Goal: Find specific page/section: Find specific page/section

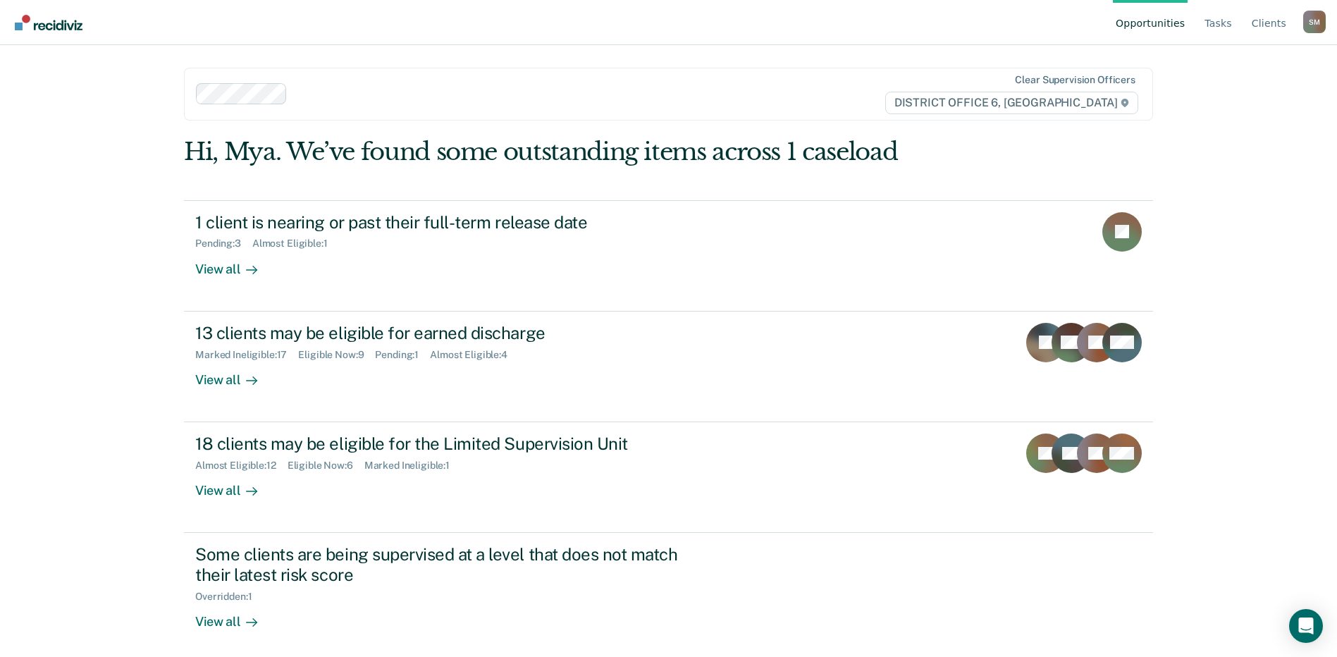
click at [373, 101] on div at bounding box center [574, 94] width 563 height 16
click at [328, 93] on div at bounding box center [574, 94] width 563 height 16
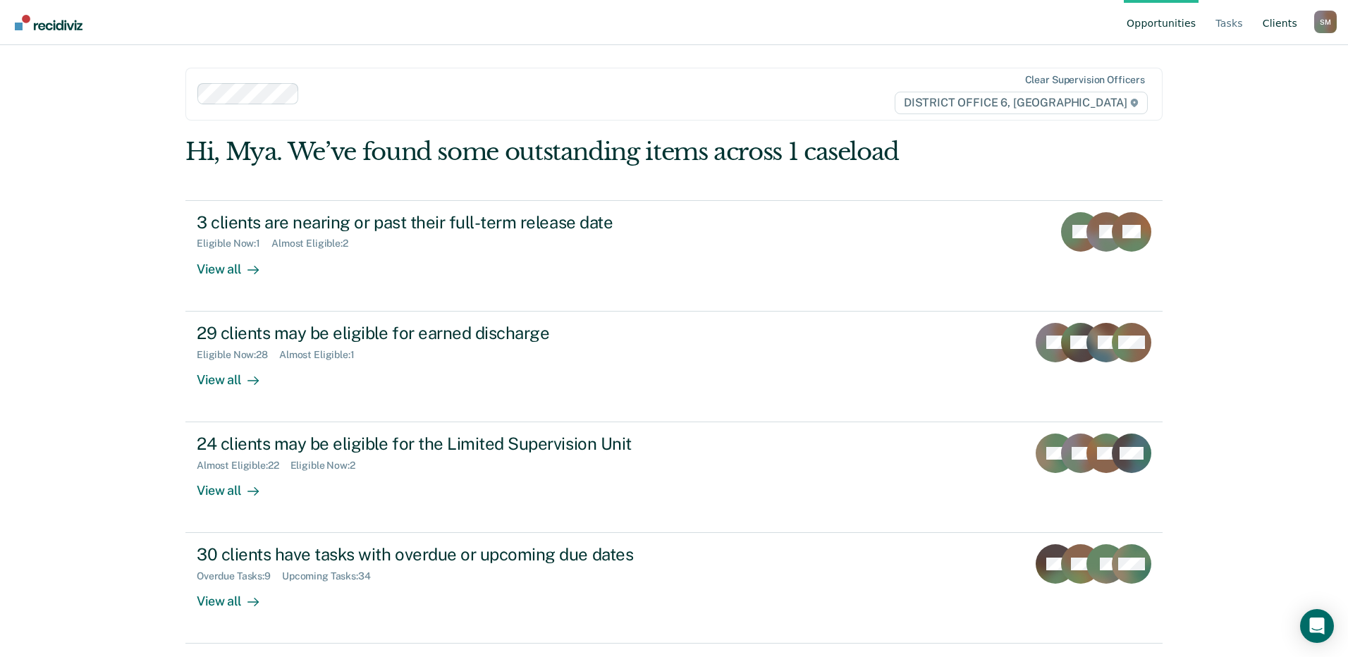
click at [1276, 25] on link "Client s" at bounding box center [1280, 22] width 40 height 45
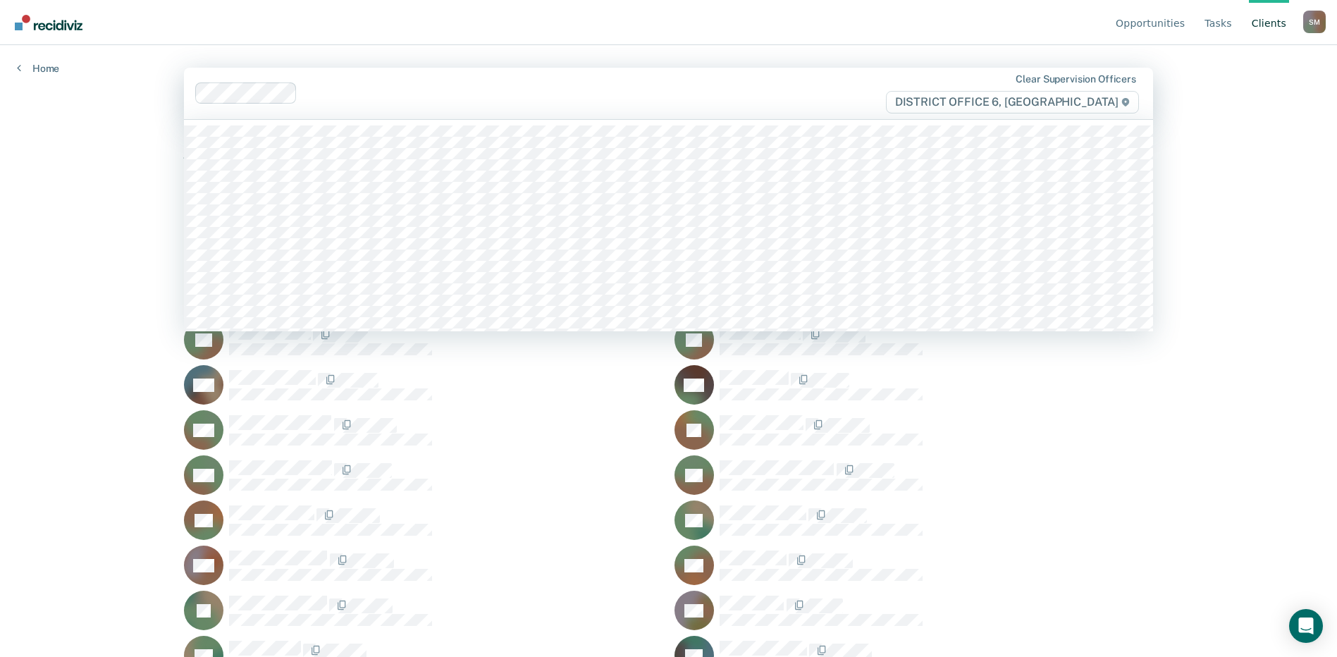
click at [361, 94] on div at bounding box center [579, 93] width 553 height 16
type input "b"
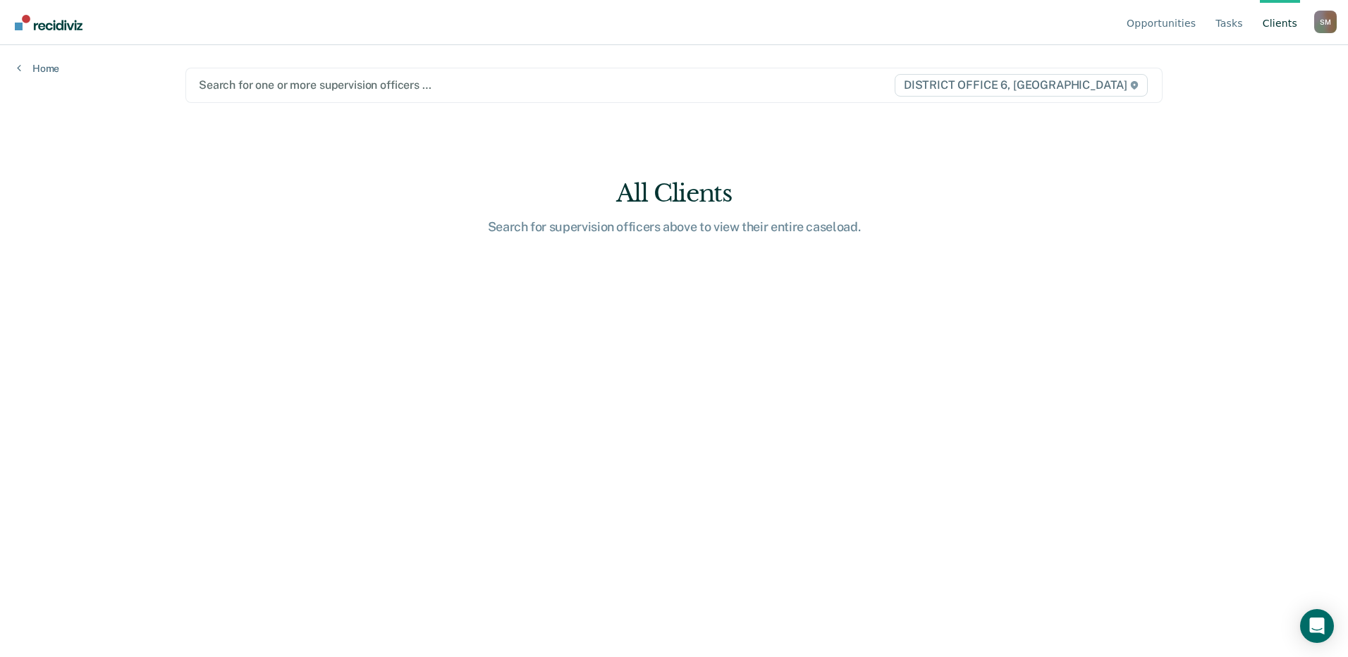
click at [1293, 182] on div "Opportunities Tasks Client s [PERSON_NAME] [PERSON_NAME] Profile How it works L…" at bounding box center [674, 328] width 1348 height 657
click at [1289, 134] on div "Opportunities Tasks Client s [PERSON_NAME] [PERSON_NAME] Profile How it works L…" at bounding box center [674, 328] width 1348 height 657
click at [299, 309] on main "Search for one or more supervision officers … DISTRICT OFFICE 6, POCATELLO All …" at bounding box center [673, 334] width 1011 height 578
click at [764, 299] on main "Search for one or more supervision officers … DISTRICT OFFICE 6, POCATELLO All …" at bounding box center [673, 334] width 1011 height 578
click at [462, 349] on main "Search for one or more supervision officers … DISTRICT OFFICE 6, POCATELLO All …" at bounding box center [673, 334] width 1011 height 578
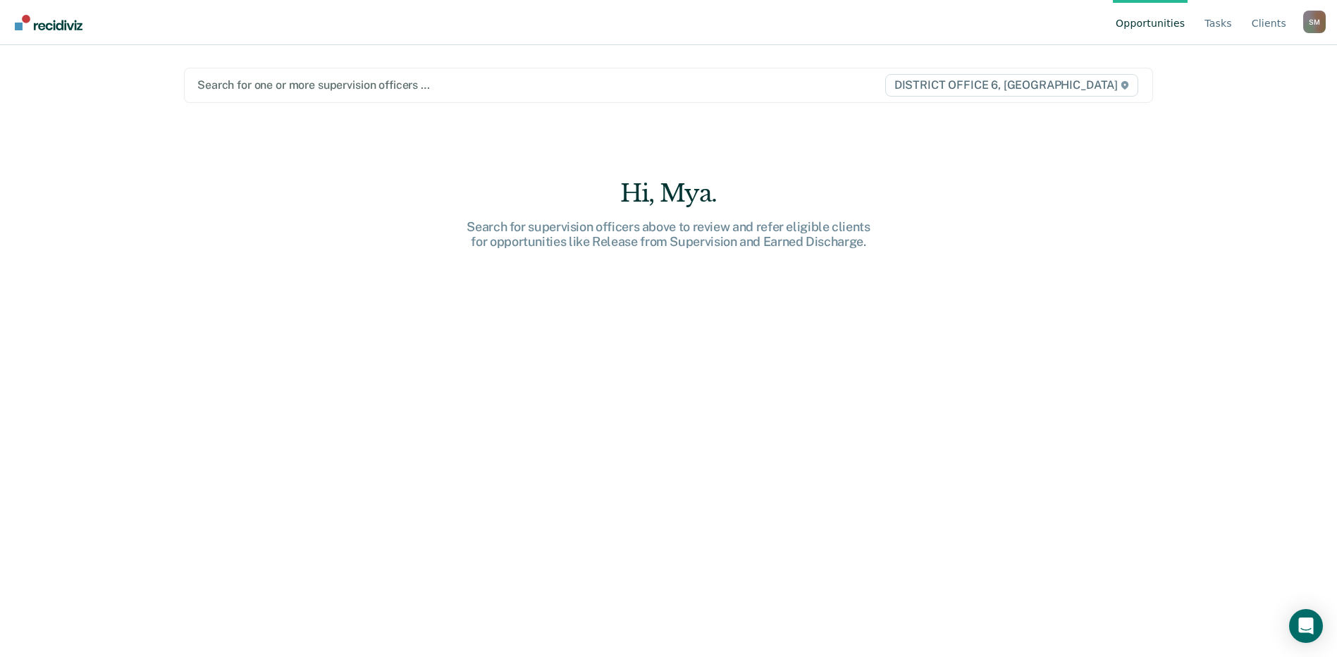
click at [339, 82] on div at bounding box center [526, 85] width 659 height 16
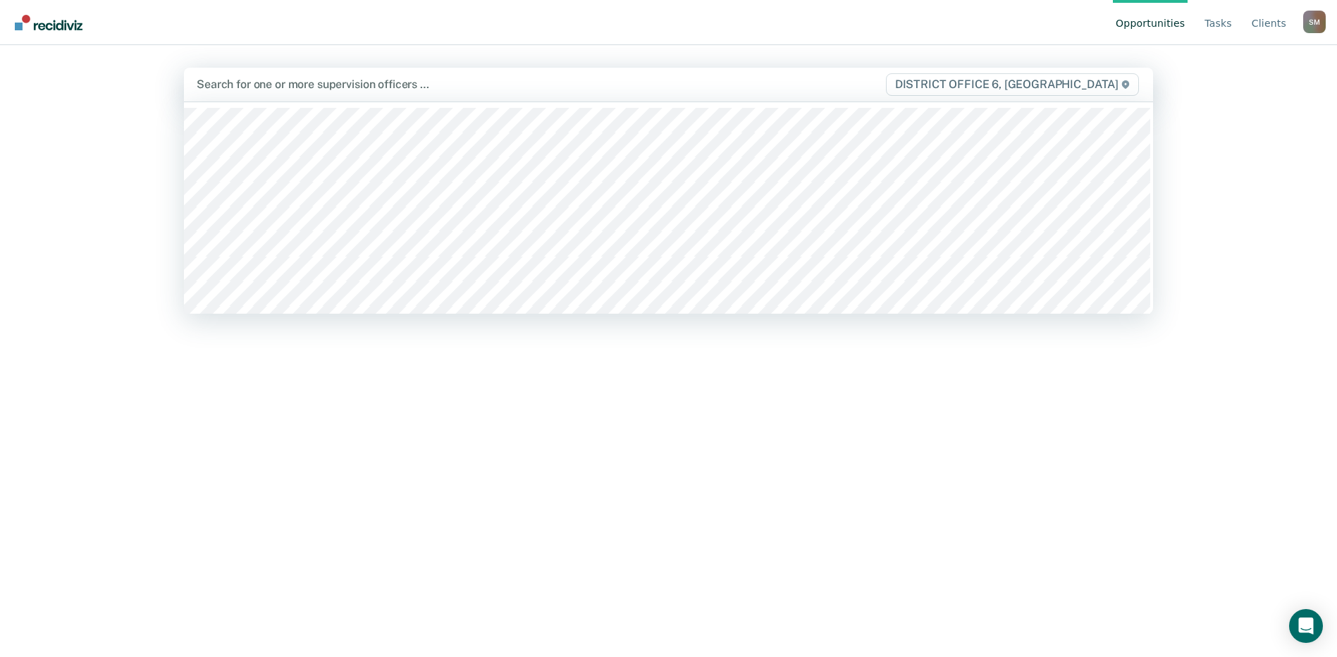
click at [325, 87] on div at bounding box center [527, 84] width 660 height 16
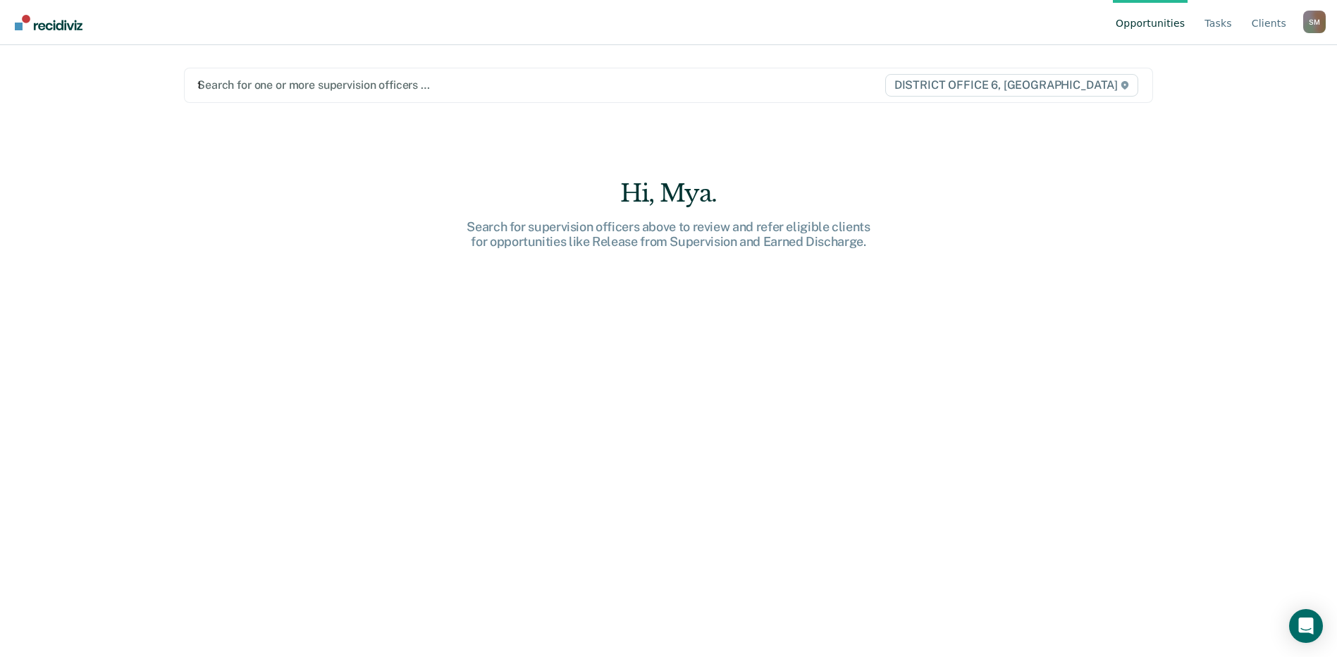
type input "te"
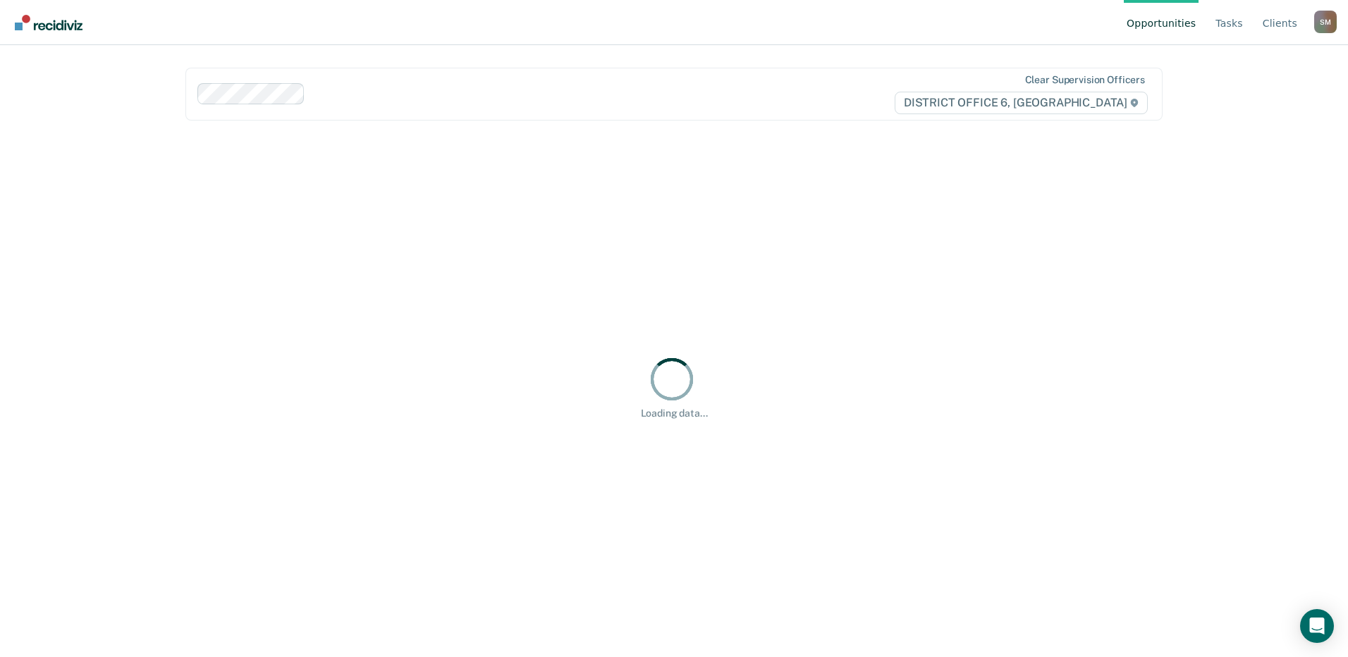
click at [1303, 20] on ul "Opportunities Tasks Client s" at bounding box center [1219, 22] width 190 height 45
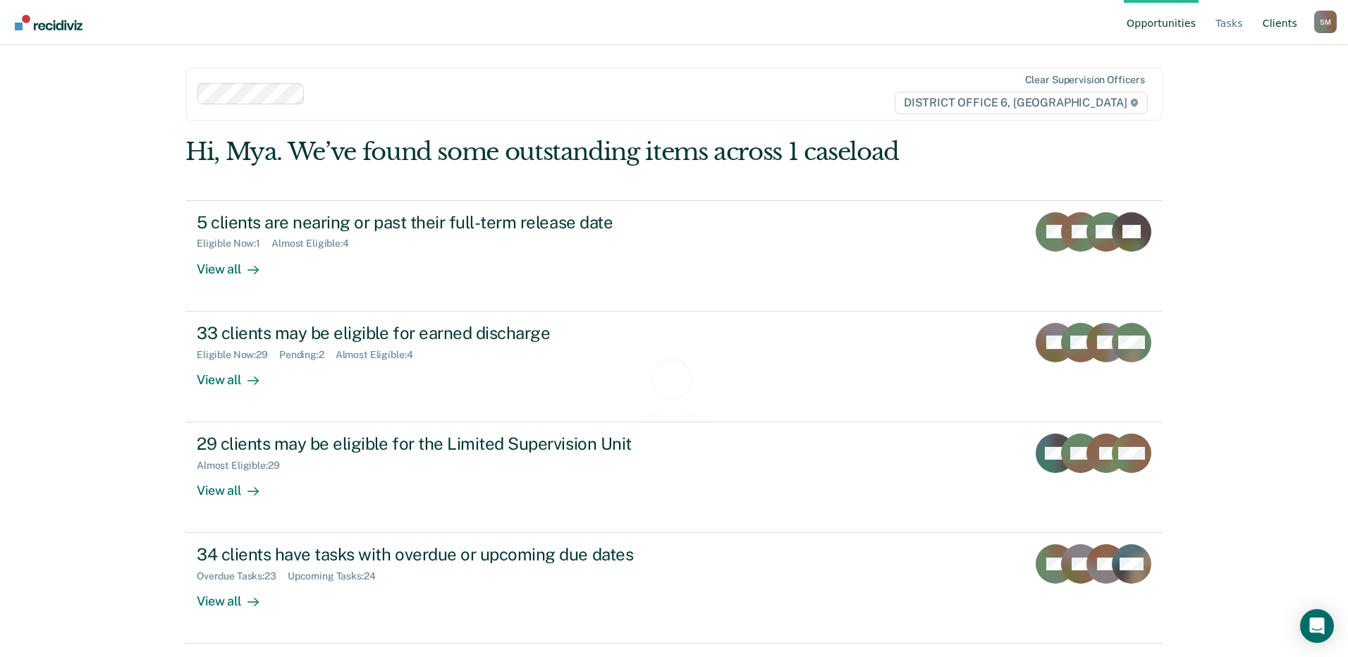
click at [1287, 25] on link "Client s" at bounding box center [1280, 22] width 40 height 45
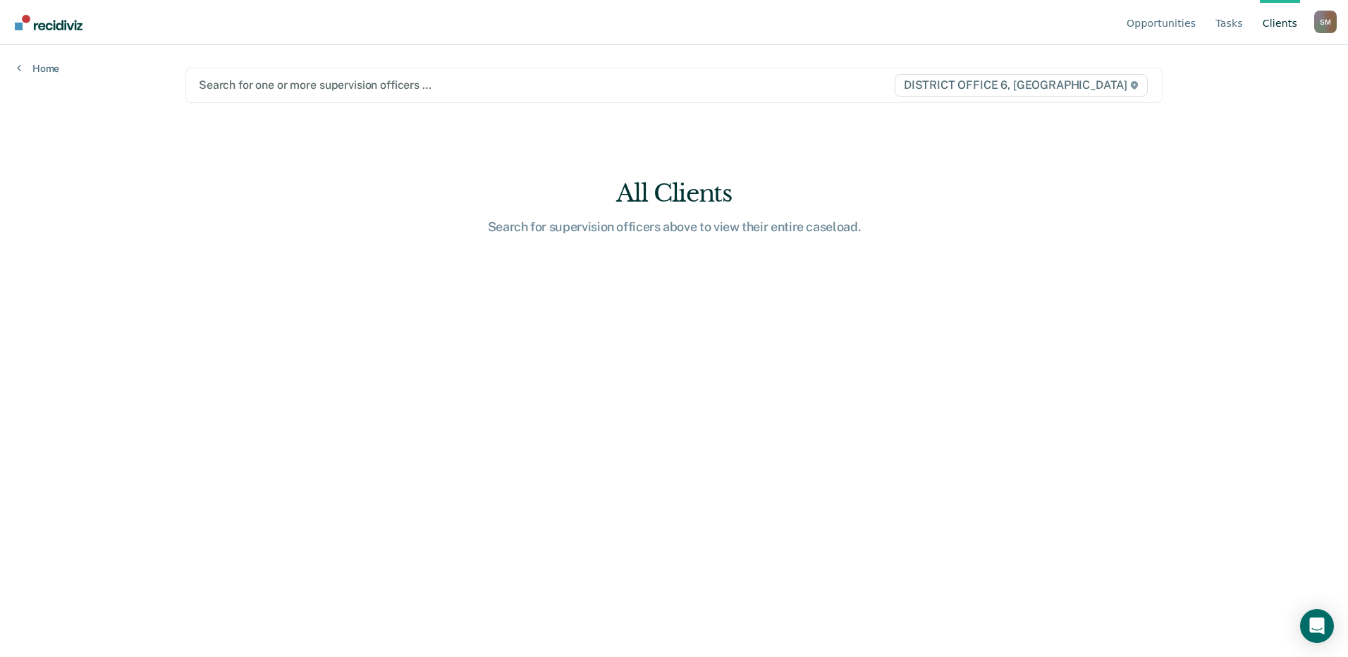
click at [288, 82] on div at bounding box center [531, 85] width 664 height 16
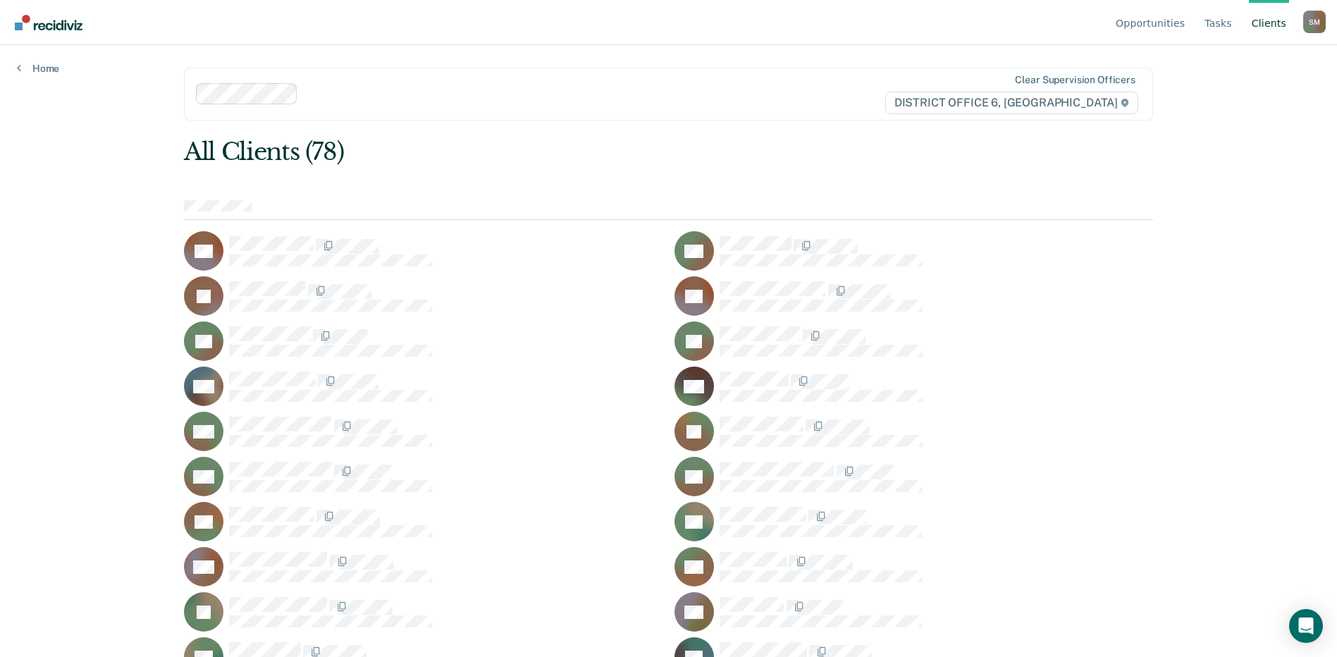
drag, startPoint x: 1277, startPoint y: 28, endPoint x: 1269, endPoint y: 75, distance: 47.7
click at [1269, 75] on div "Opportunities Tasks Client s [PERSON_NAME] [PERSON_NAME] Profile How it works L…" at bounding box center [668, 328] width 1337 height 657
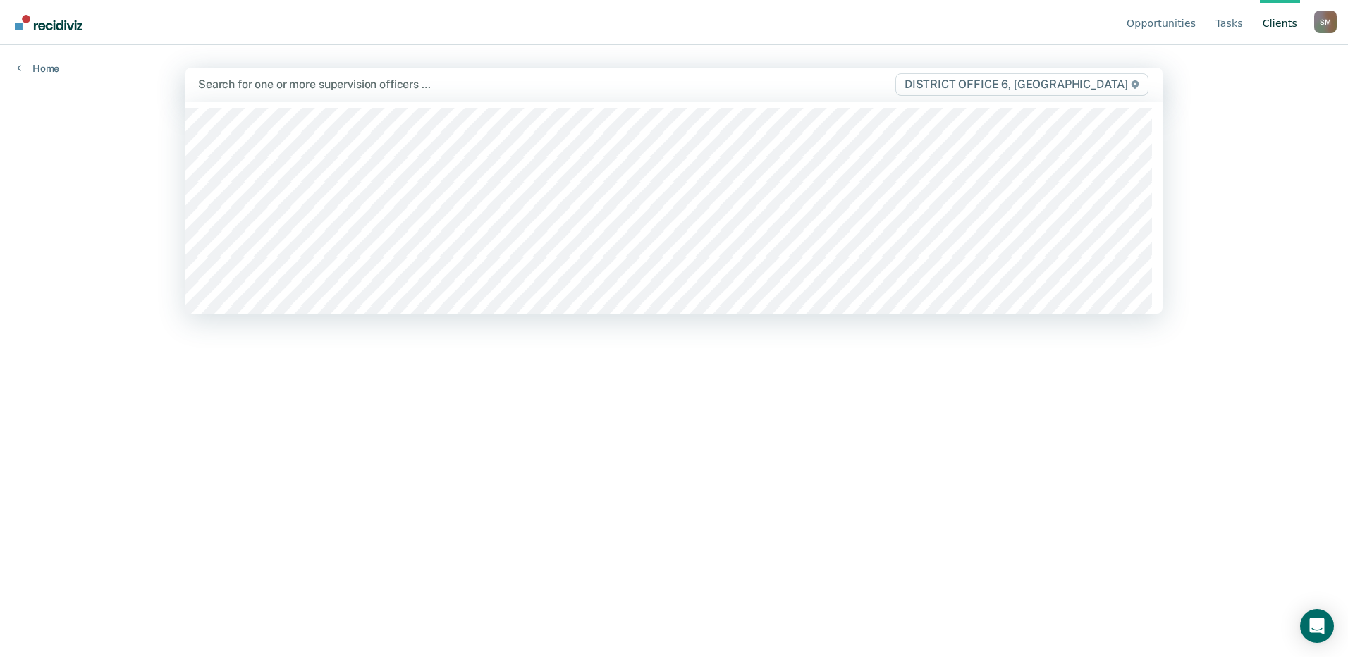
click at [285, 83] on div at bounding box center [530, 84] width 665 height 16
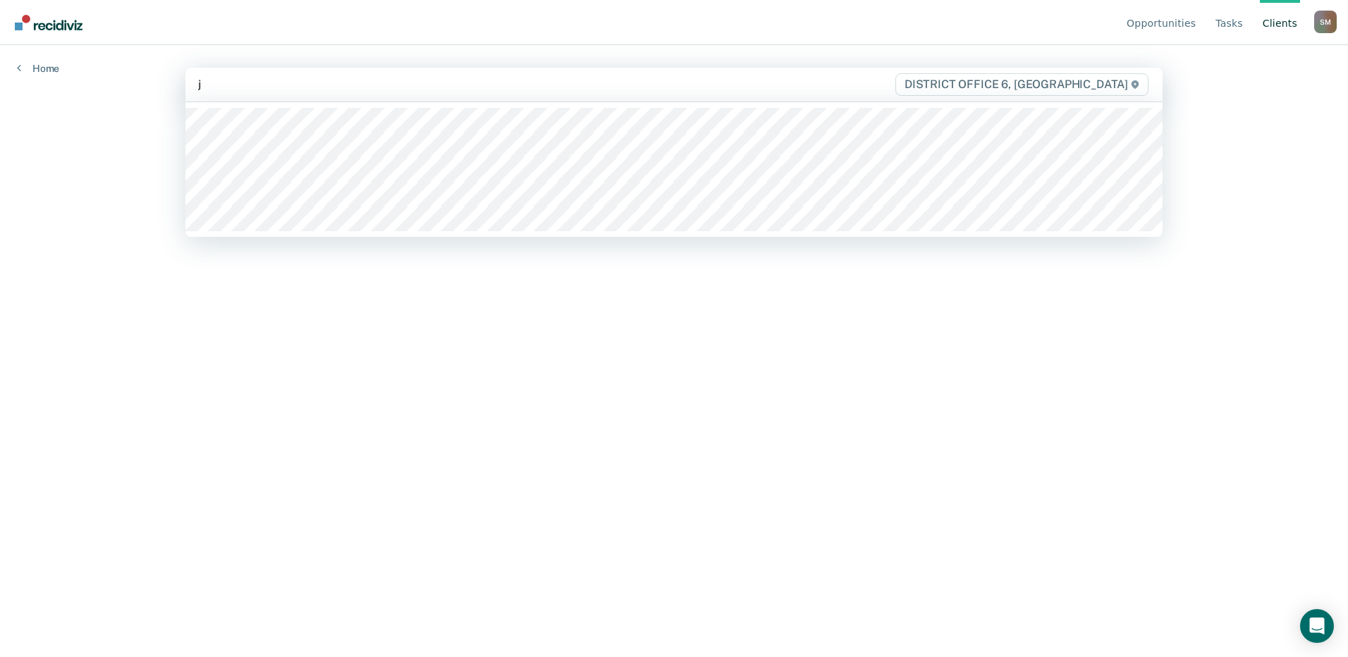
type input "ja"
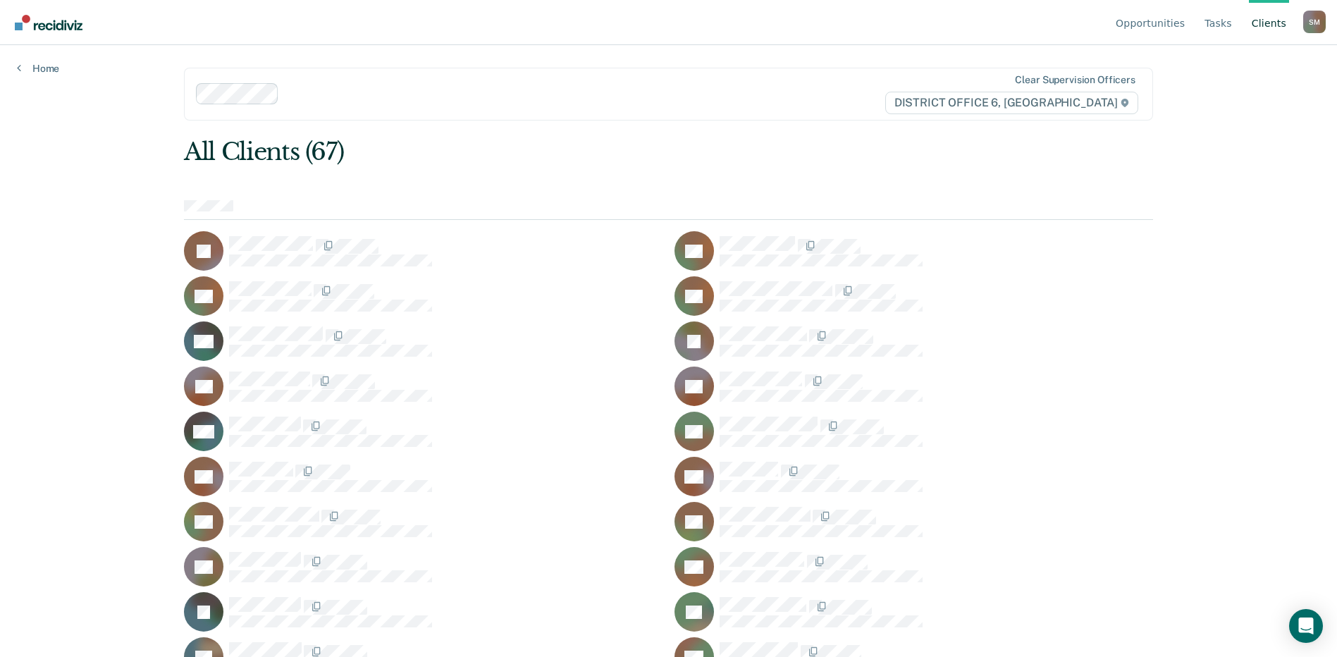
click at [1287, 19] on link "Client s" at bounding box center [1269, 22] width 40 height 45
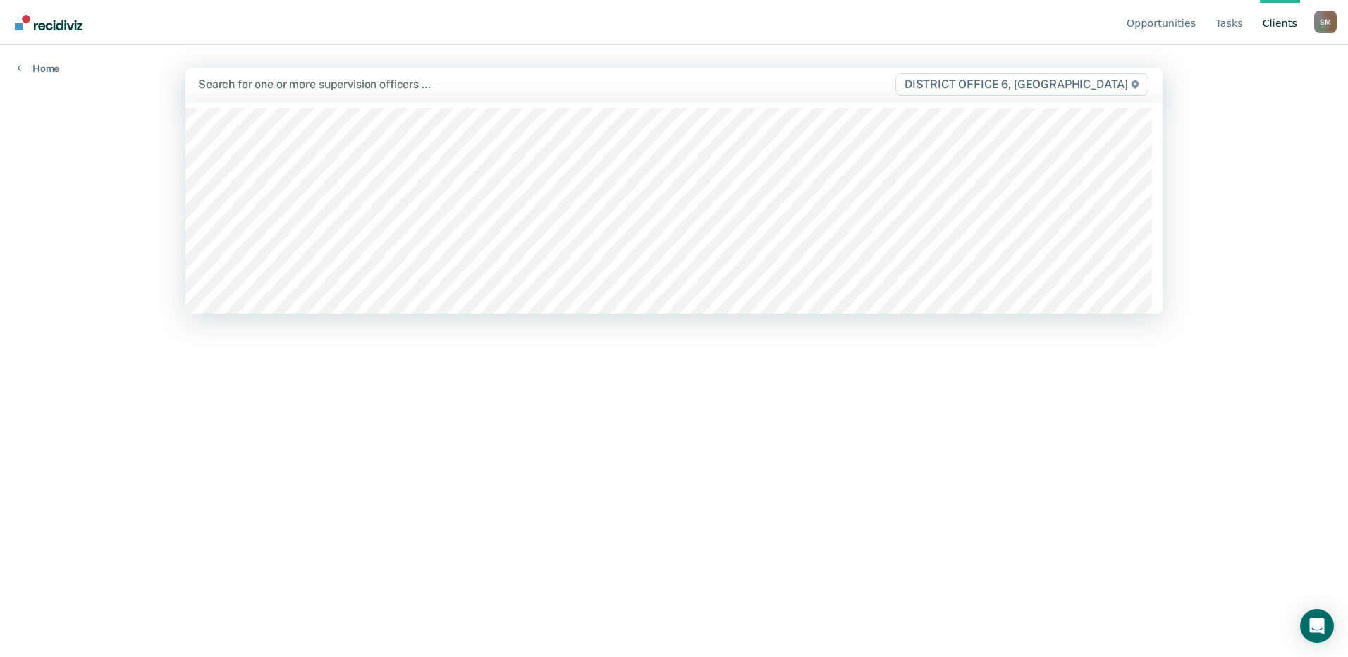
click at [488, 82] on div at bounding box center [530, 84] width 665 height 16
click at [35, 207] on div "Opportunities Tasks Client s [PERSON_NAME] [PERSON_NAME] Profile How it works L…" at bounding box center [674, 328] width 1348 height 657
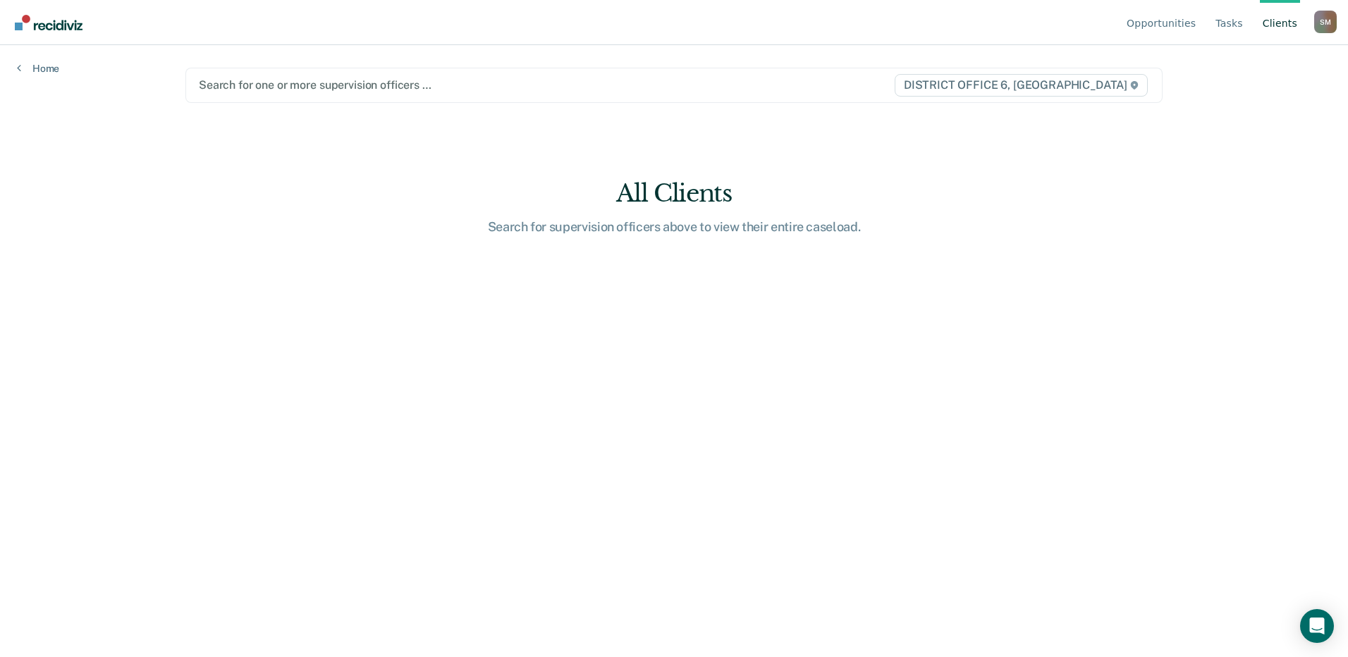
click at [1214, 185] on div "Opportunities Tasks Client s [PERSON_NAME] [PERSON_NAME] Profile How it works L…" at bounding box center [674, 328] width 1348 height 657
